Goal: Book appointment/travel/reservation

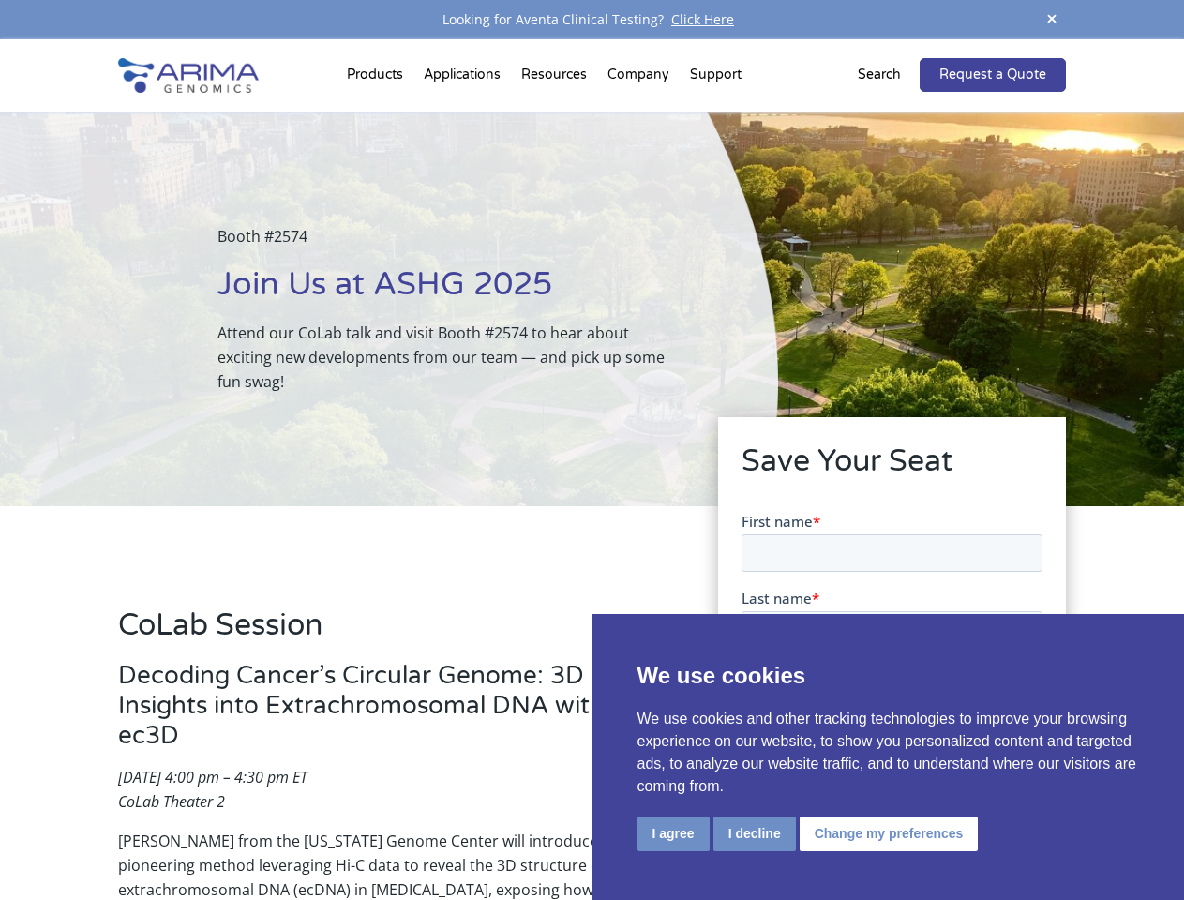
click at [591, 450] on div "Booth #2574 Join Us at ASHG 2025 Attend our CoLab talk and visit Booth #2574 to…" at bounding box center [389, 309] width 778 height 395
click at [673, 833] on button "I agree" at bounding box center [673, 833] width 72 height 35
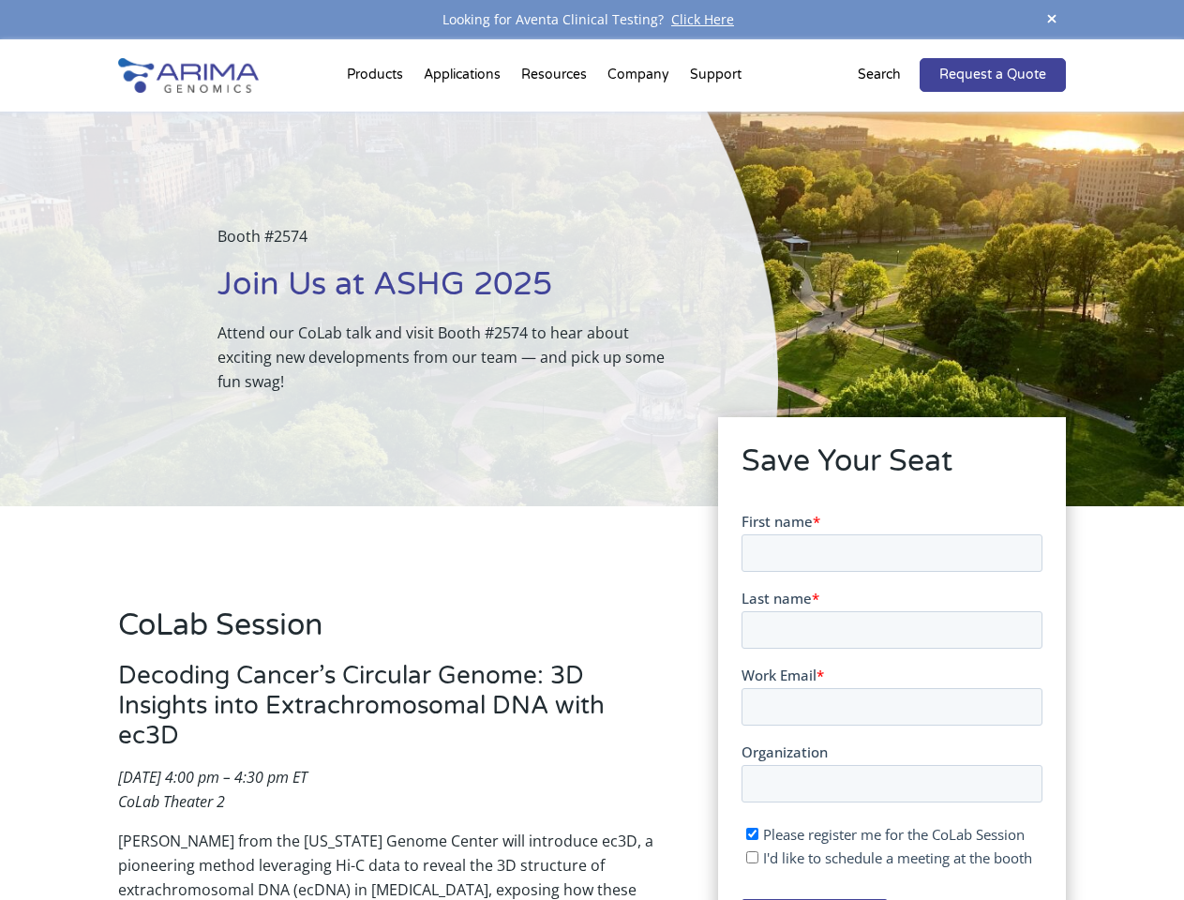
click at [753, 857] on input "I'd like to schedule a meeting at the booth" at bounding box center [751, 856] width 12 height 12
click at [885, 857] on span "I'd like to schedule a meeting at the booth" at bounding box center [896, 856] width 269 height 19
click at [757, 857] on input "I'd like to schedule a meeting at the booth" at bounding box center [751, 856] width 12 height 12
checkbox input "false"
click at [1052, 20] on span at bounding box center [1051, 19] width 28 height 25
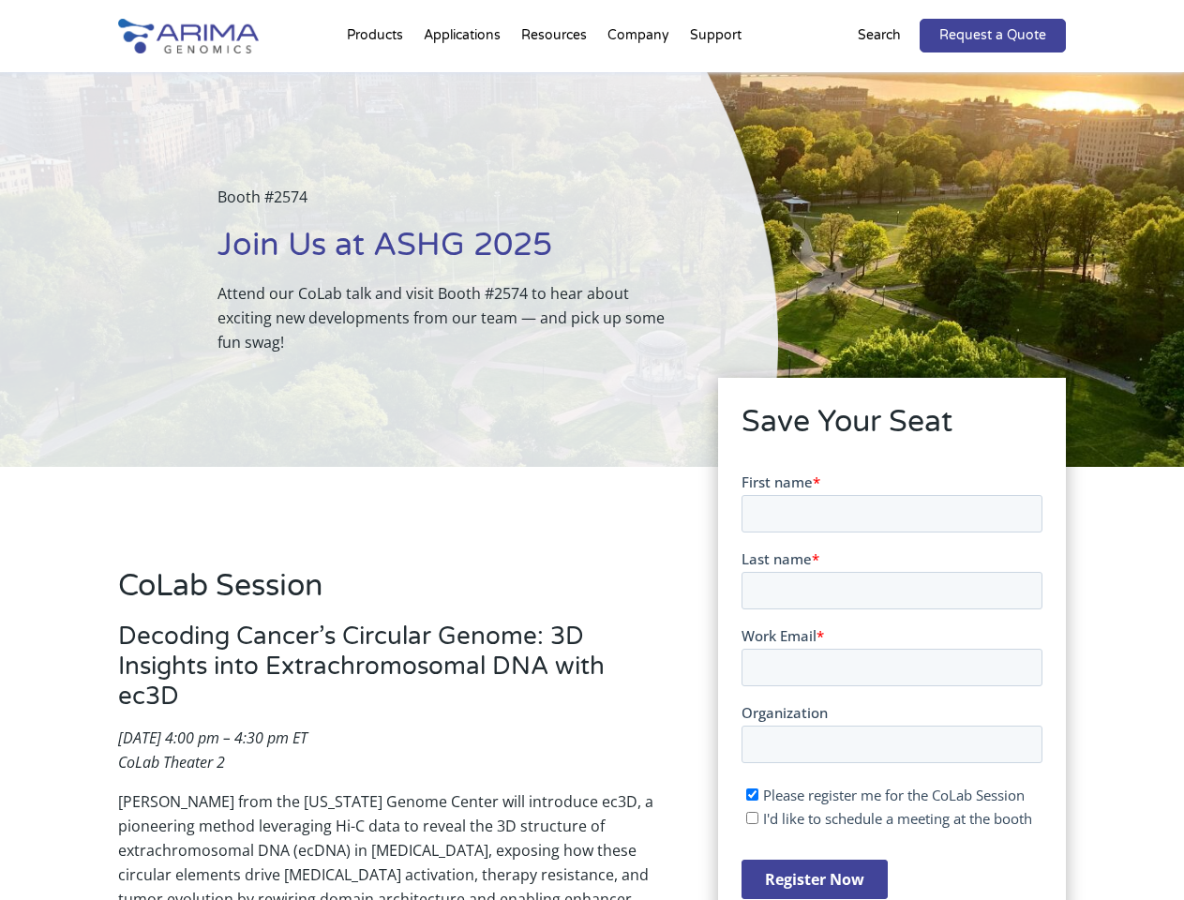
click at [378, 79] on div "Booth #2574 Join Us at ASHG 2025 Attend our CoLab talk and visit Booth #2574 to…" at bounding box center [389, 269] width 778 height 395
click at [556, 79] on div "Booth #2574 Join Us at ASHG 2025 Attend our CoLab talk and visit Booth #2574 to…" at bounding box center [389, 269] width 778 height 395
click at [639, 79] on div "Booth #2574 Join Us at ASHG 2025 Attend our CoLab talk and visit Booth #2574 to…" at bounding box center [389, 269] width 778 height 395
click at [715, 79] on div "Booth #2574 Join Us at ASHG 2025 Attend our CoLab talk and visit Booth #2574 to…" at bounding box center [389, 269] width 778 height 395
